Goal: Task Accomplishment & Management: Manage account settings

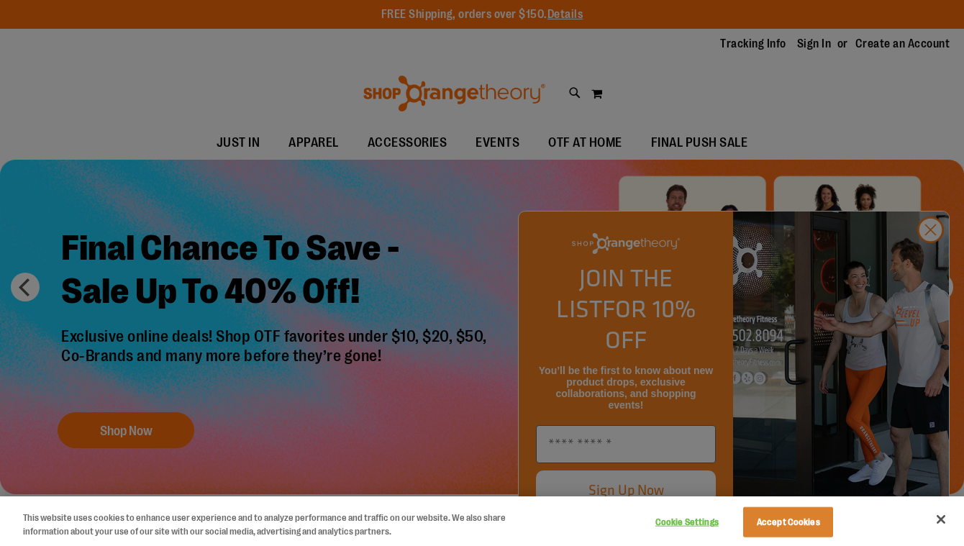
click at [855, 71] on div at bounding box center [482, 273] width 964 height 546
click at [933, 263] on div at bounding box center [482, 273] width 964 height 546
click at [929, 261] on div at bounding box center [482, 273] width 964 height 546
click at [755, 514] on button "Accept Cookies" at bounding box center [788, 522] width 90 height 30
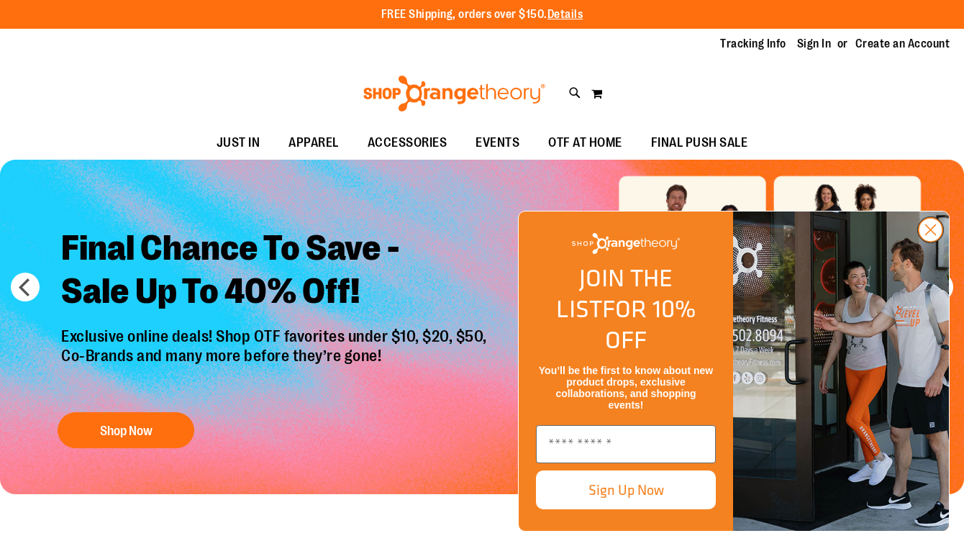
click at [931, 242] on circle "Close dialog" at bounding box center [931, 230] width 24 height 24
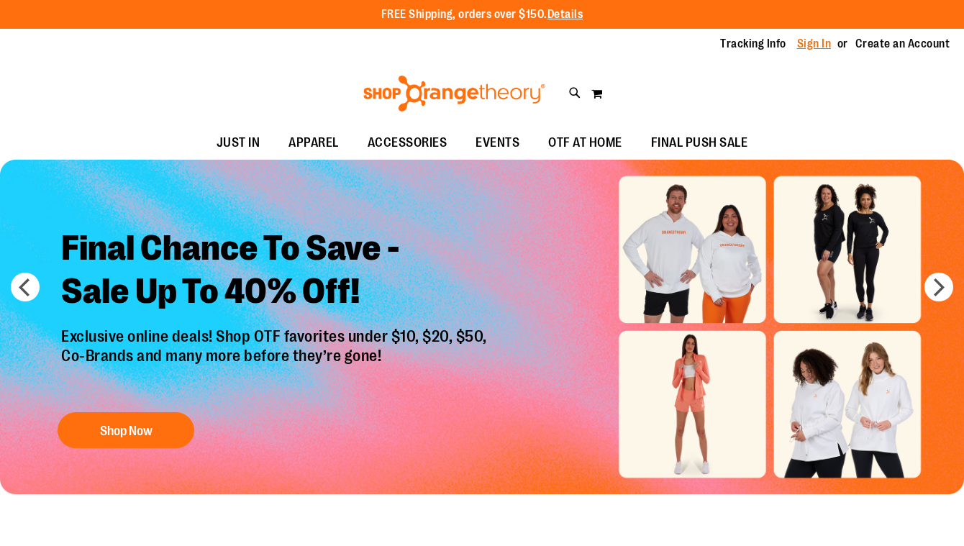
click at [804, 45] on link "Sign In" at bounding box center [814, 44] width 35 height 16
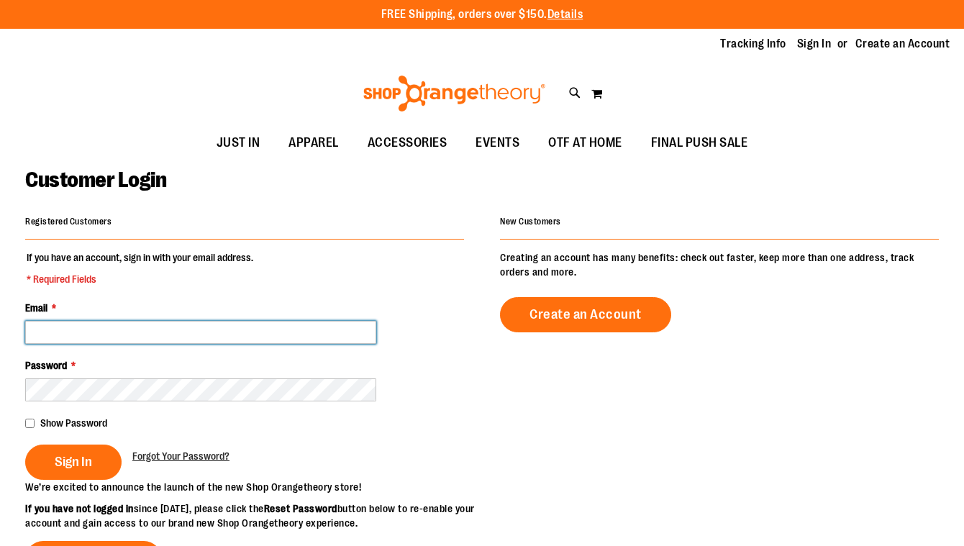
click at [164, 328] on input "Email *" at bounding box center [200, 332] width 351 height 23
type input "**********"
